Goal: Information Seeking & Learning: Learn about a topic

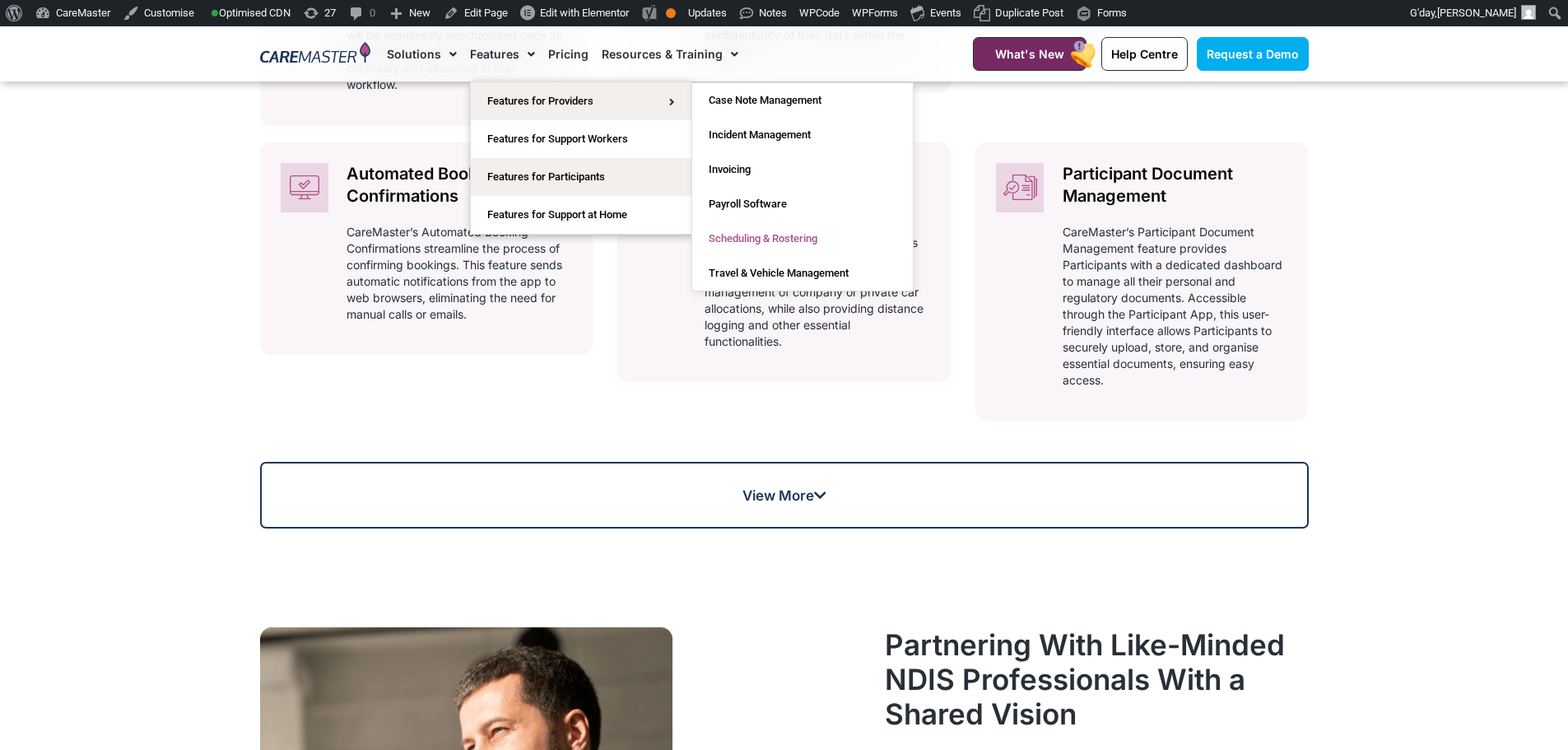
click at [778, 238] on link "Scheduling & Rostering" at bounding box center [803, 238] width 221 height 35
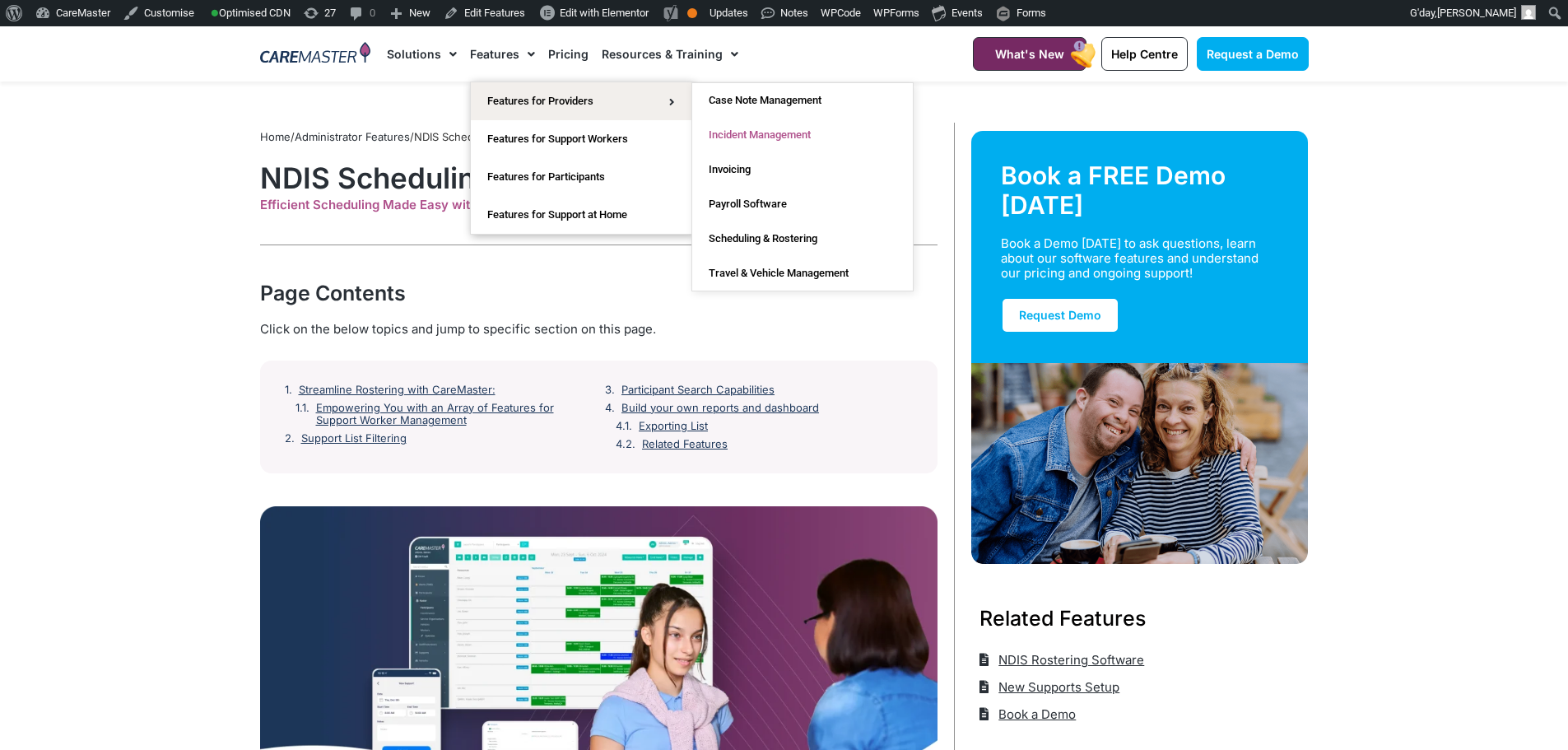
click at [771, 133] on link "Incident Management" at bounding box center [803, 135] width 221 height 35
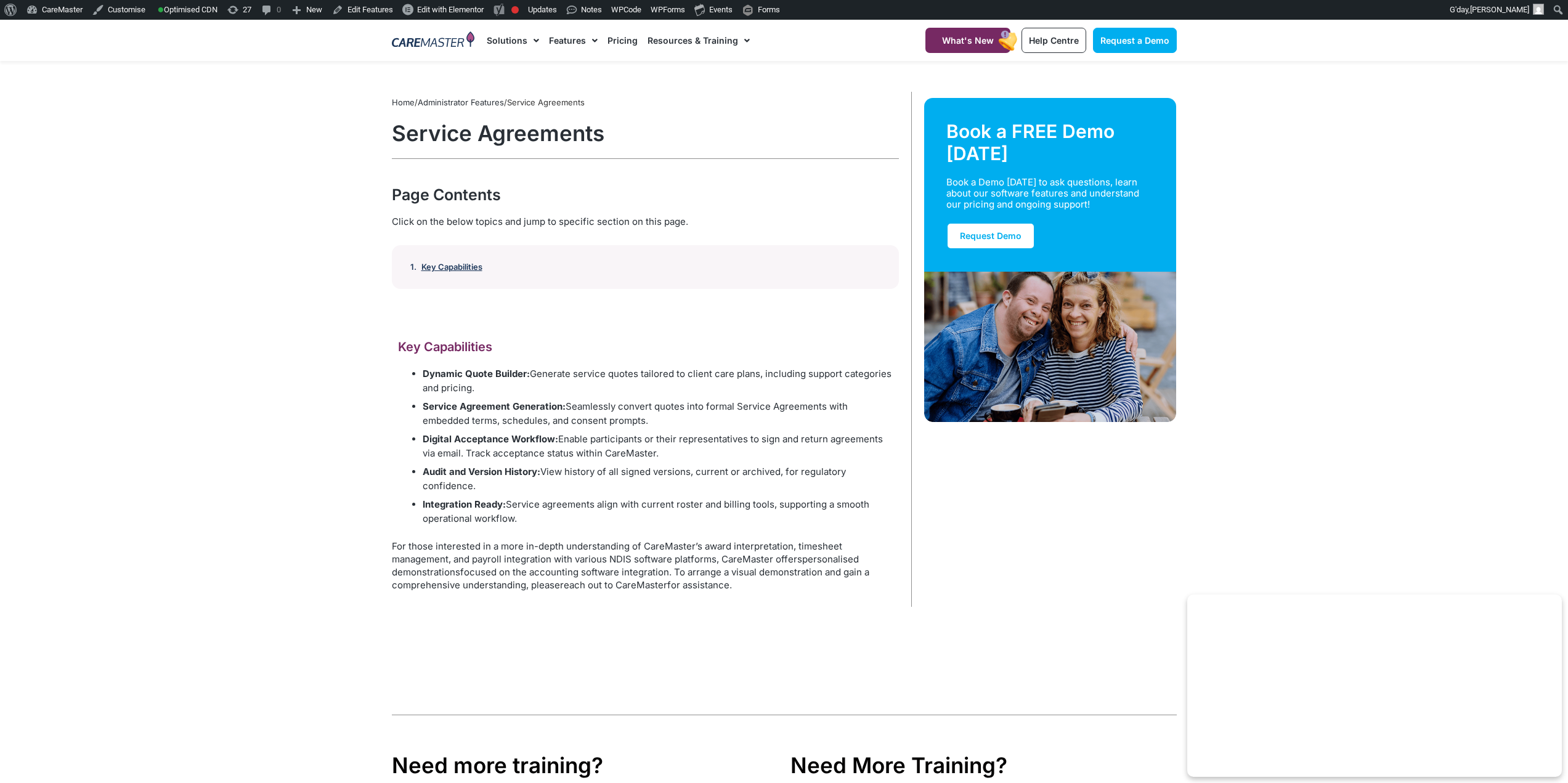
click at [461, 264] on link "Key Capabilities" at bounding box center [452, 267] width 61 height 10
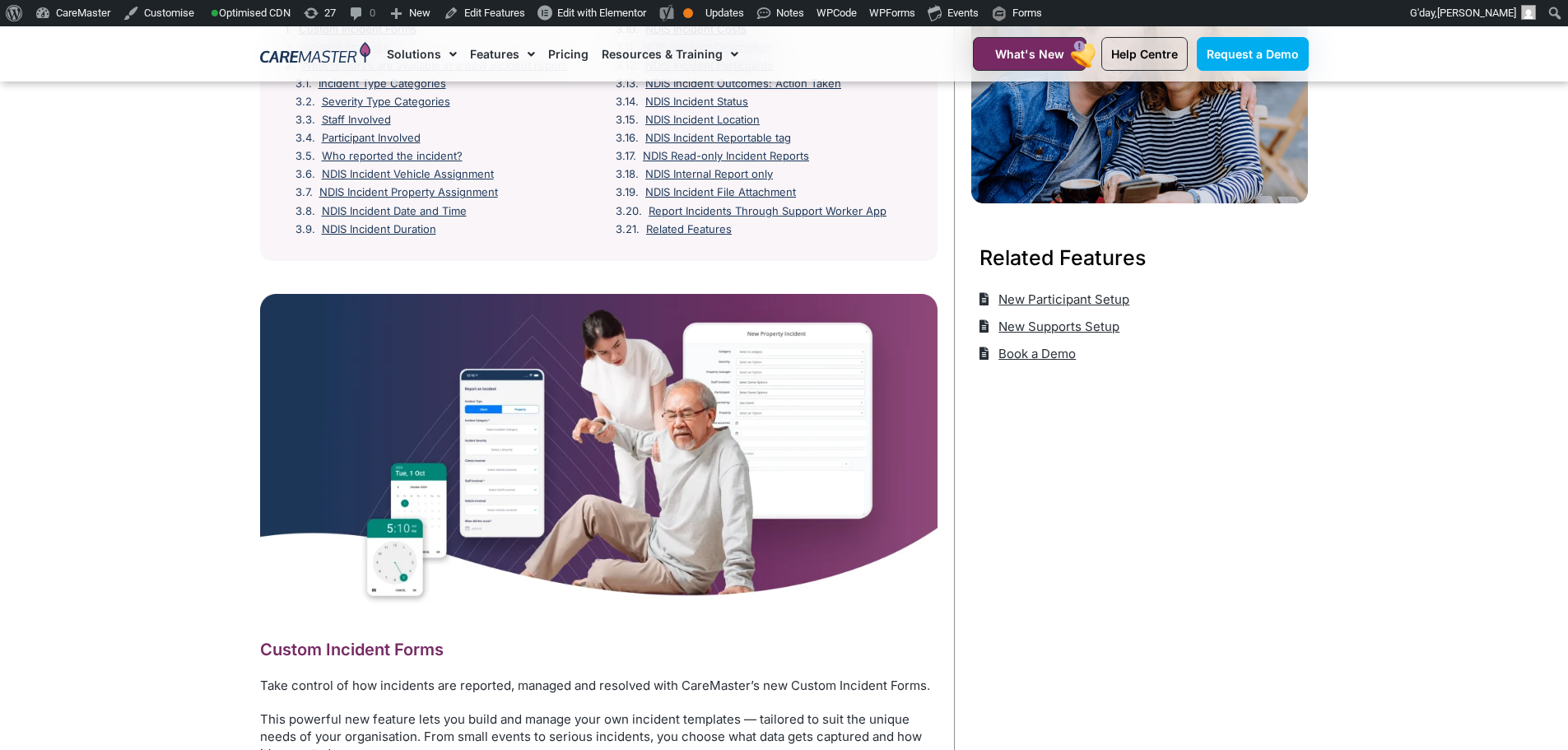
scroll to position [412, 0]
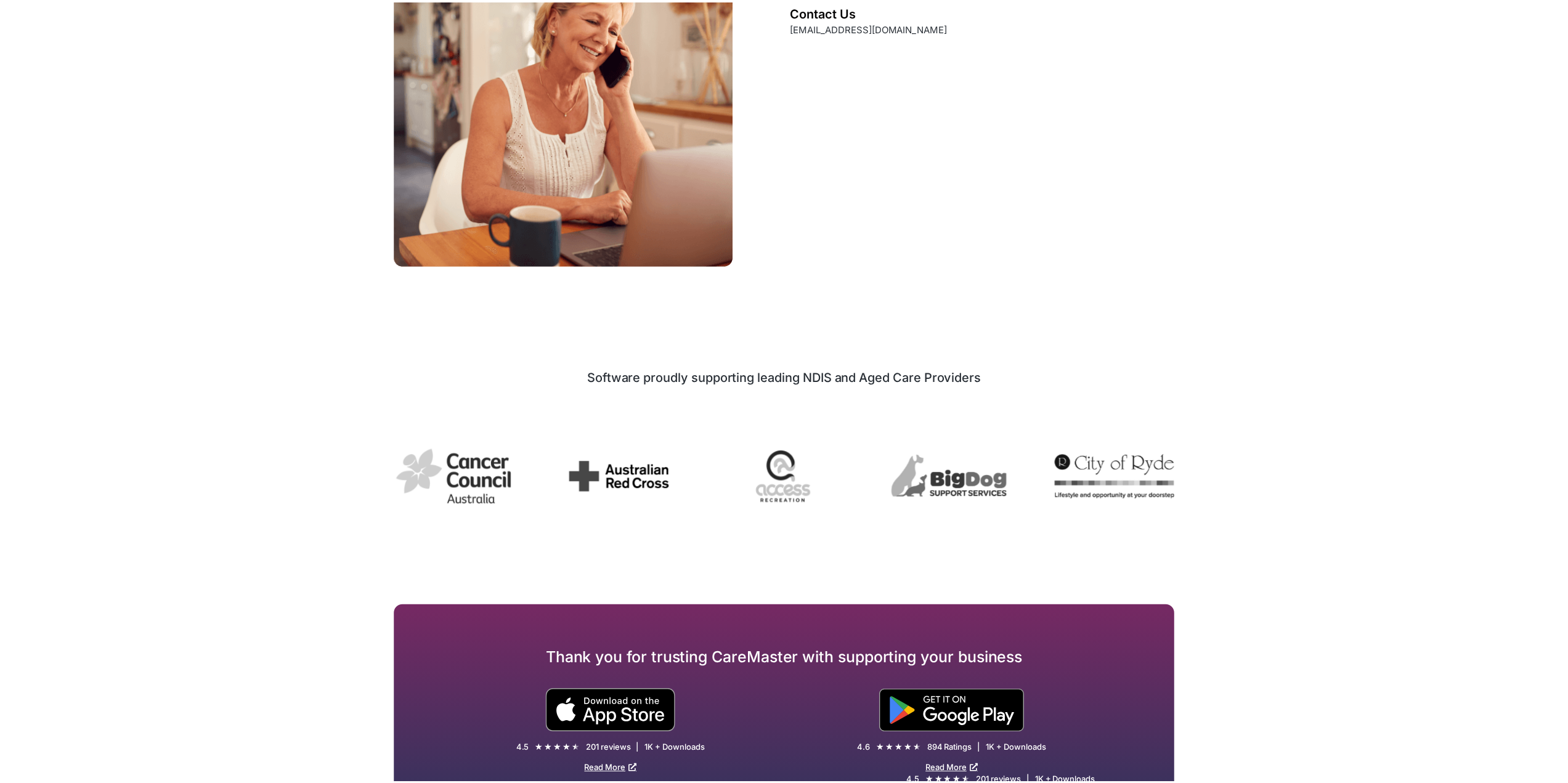
scroll to position [1867, 0]
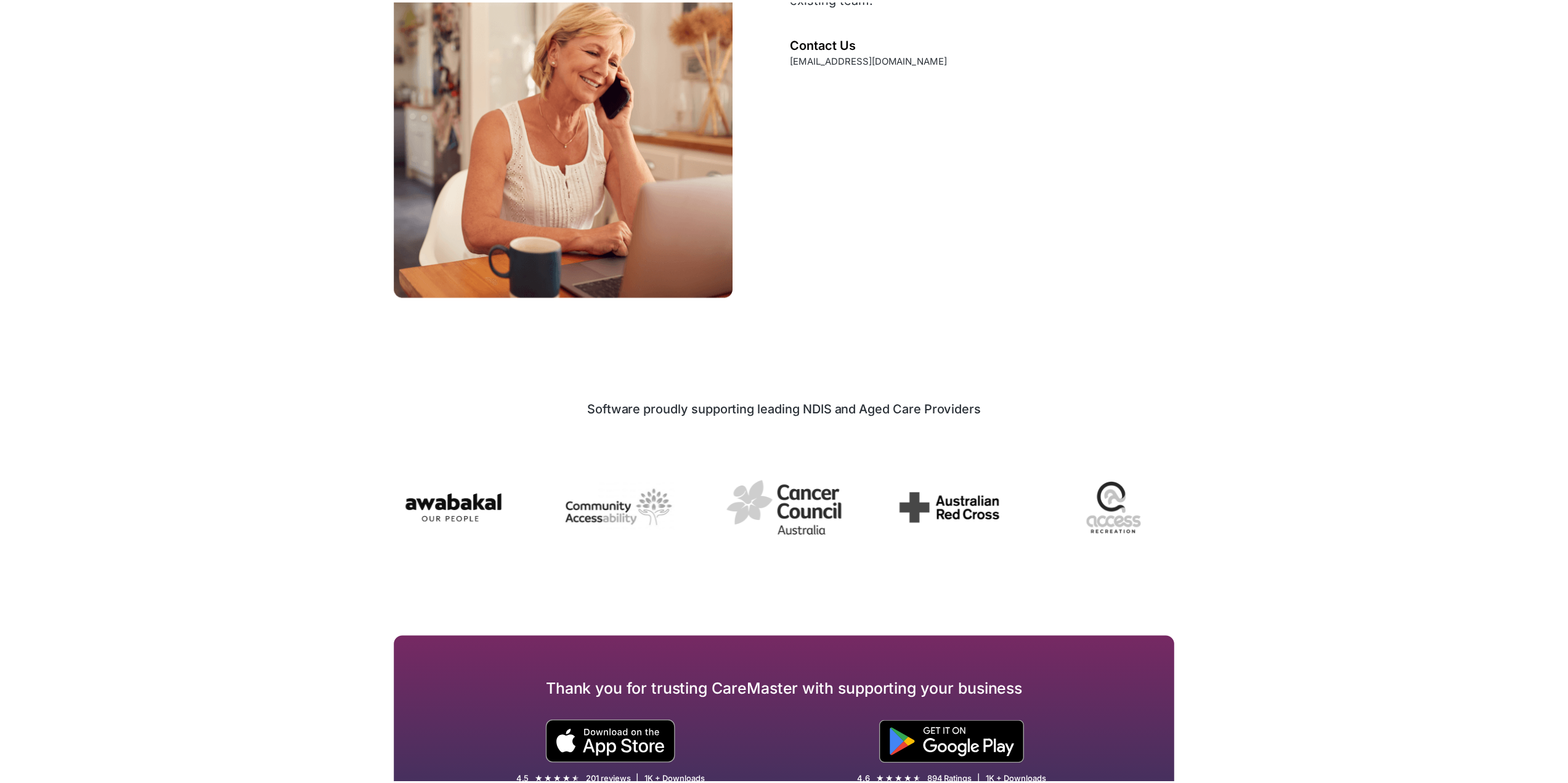
scroll to position [1899, 0]
